Goal: Transaction & Acquisition: Register for event/course

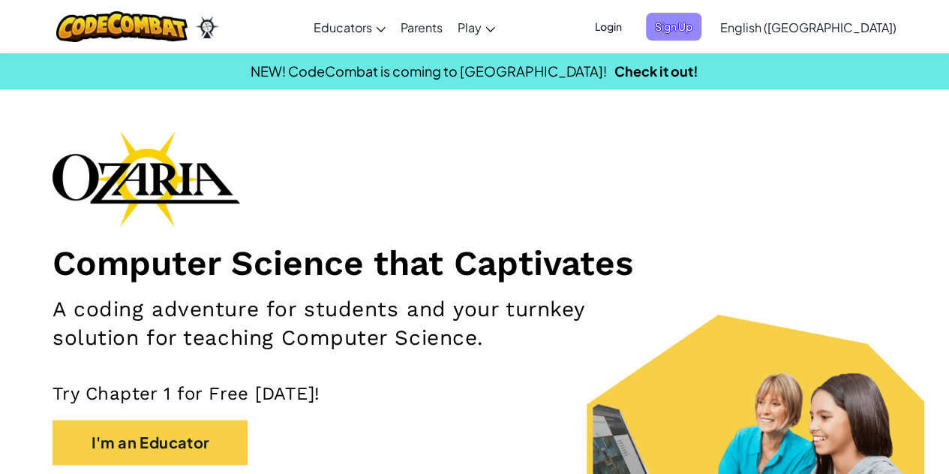
click at [702, 20] on span "Sign Up" at bounding box center [674, 27] width 56 height 28
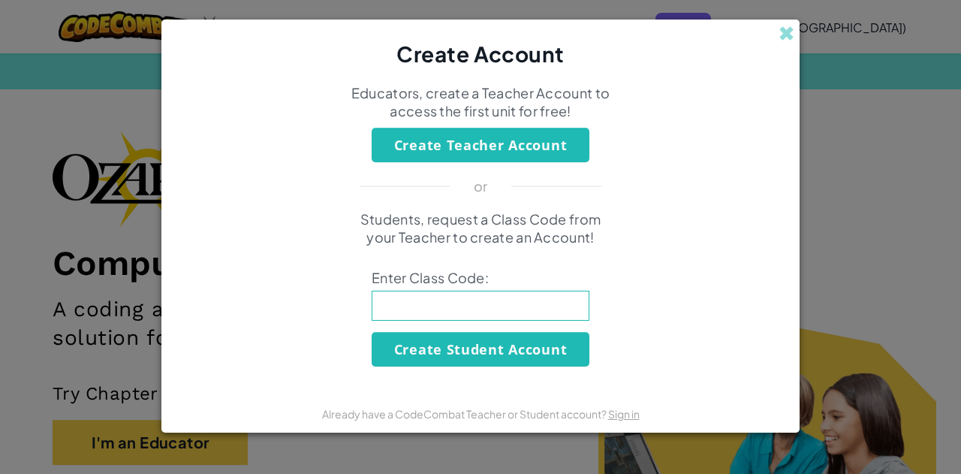
click at [513, 307] on input at bounding box center [480, 305] width 218 height 30
type input "BoyLeafFind"
click at [493, 335] on button "Create Student Account" at bounding box center [480, 349] width 218 height 35
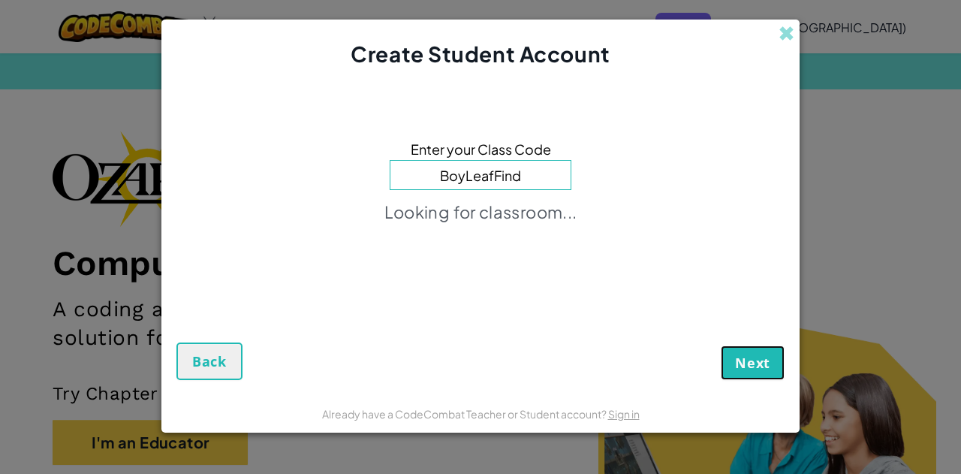
click at [763, 359] on span "Next" at bounding box center [752, 362] width 35 height 18
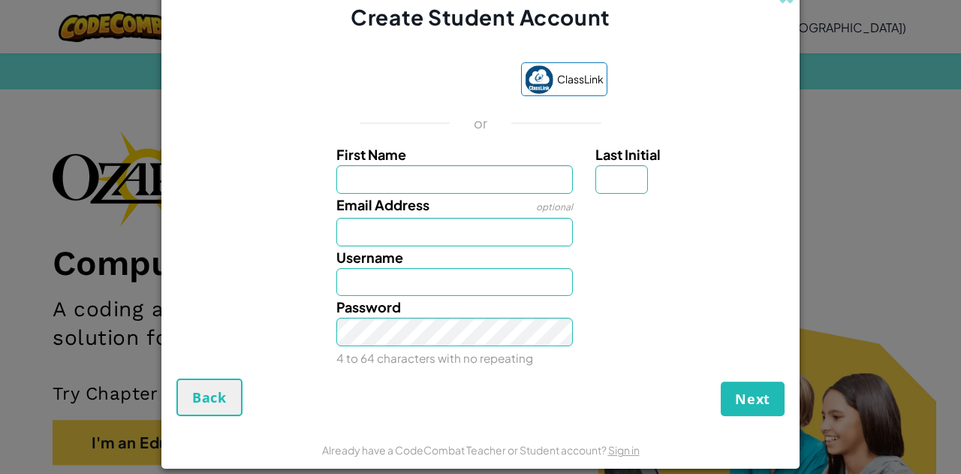
click at [408, 182] on input "First Name" at bounding box center [454, 179] width 237 height 29
type input "[PERSON_NAME]"
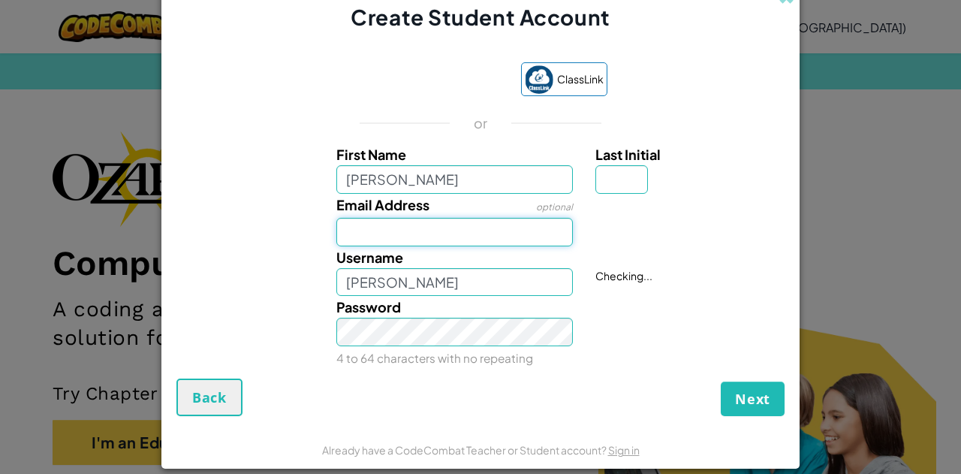
drag, startPoint x: 407, startPoint y: 193, endPoint x: 419, endPoint y: 229, distance: 38.0
click at [419, 229] on input "Email Address" at bounding box center [454, 232] width 237 height 29
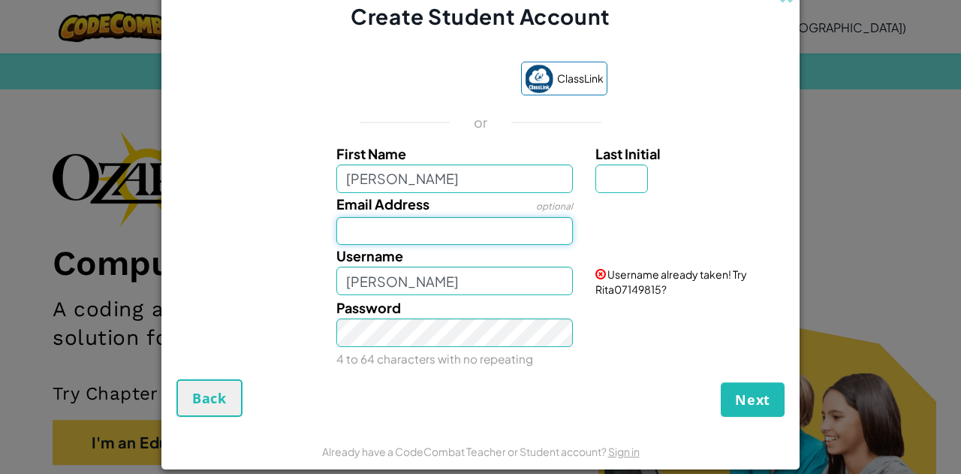
type input "[EMAIL_ADDRESS][DOMAIN_NAME]"
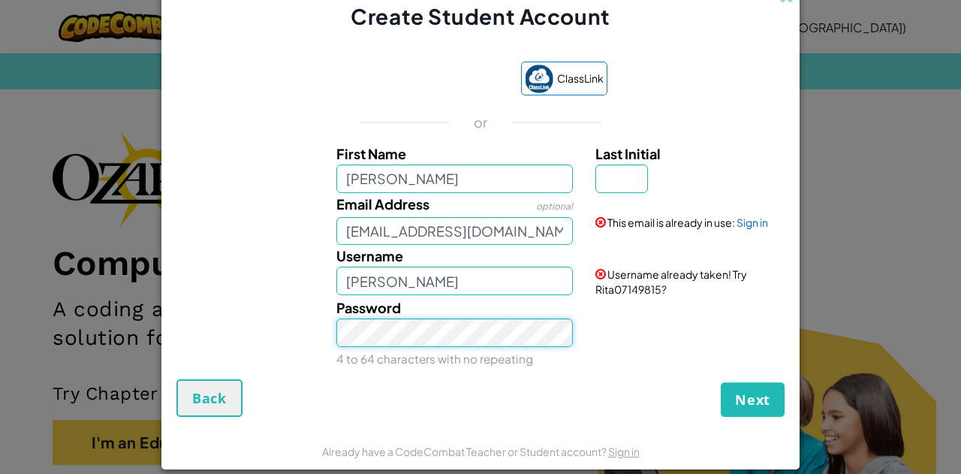
click at [111, 288] on div "Create Student Account ClassLink or First Name [PERSON_NAME] Last Initial Email…" at bounding box center [480, 237] width 961 height 474
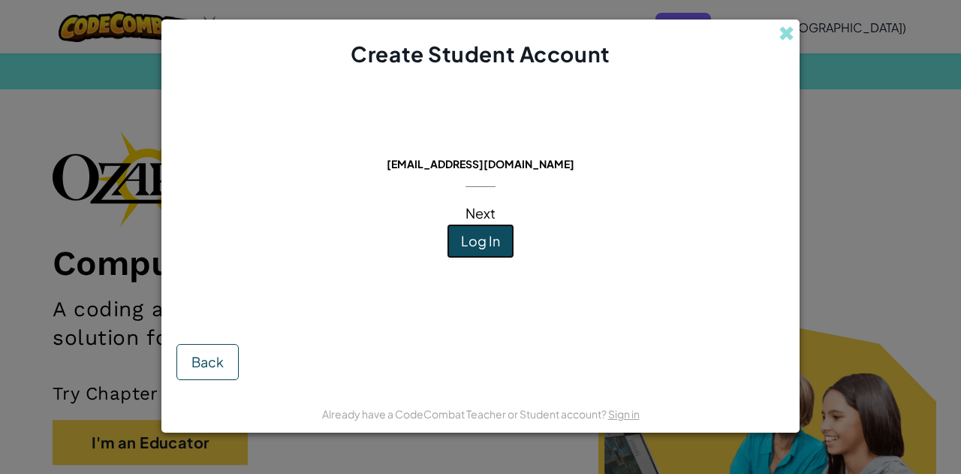
click at [478, 245] on span "Log In" at bounding box center [480, 240] width 39 height 17
